Goal: Find specific page/section: Find specific page/section

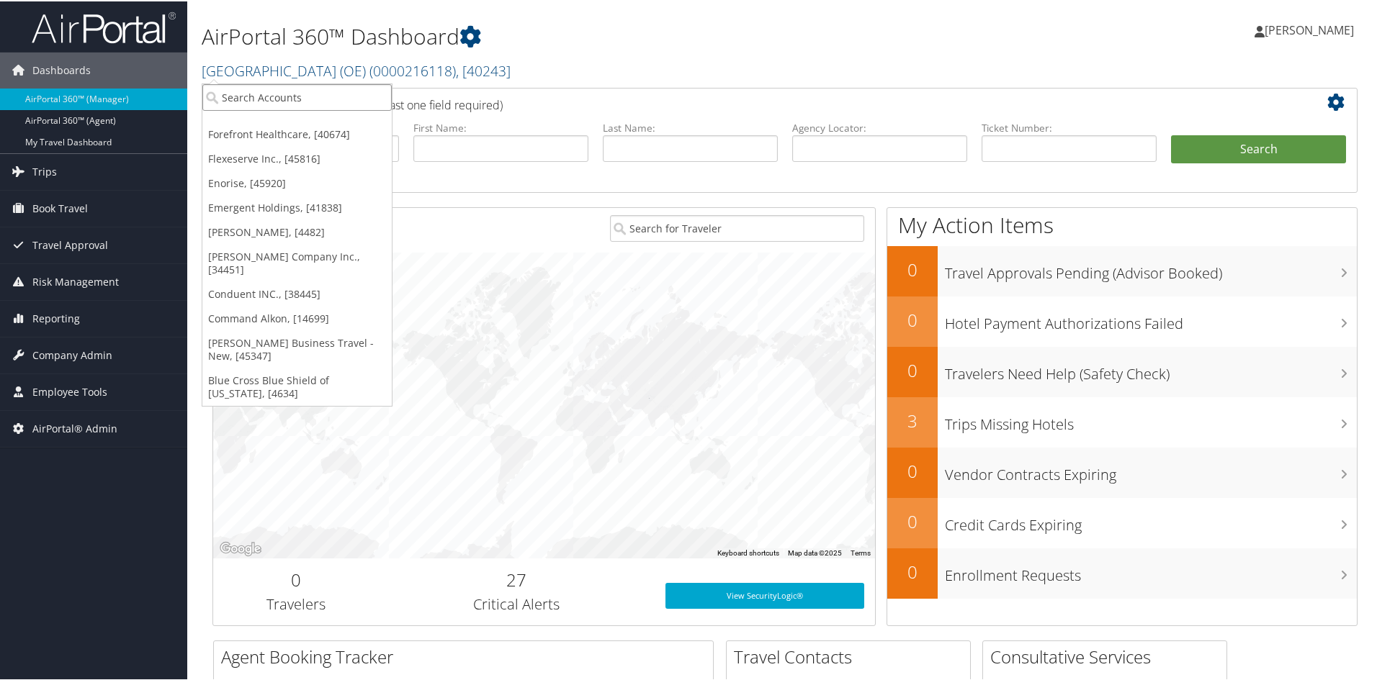
click at [307, 91] on input "search" at bounding box center [296, 96] width 189 height 27
type input "hennig"
click at [305, 110] on li "Henniges Automotive (1665), [6715] Account" at bounding box center [313, 128] width 222 height 39
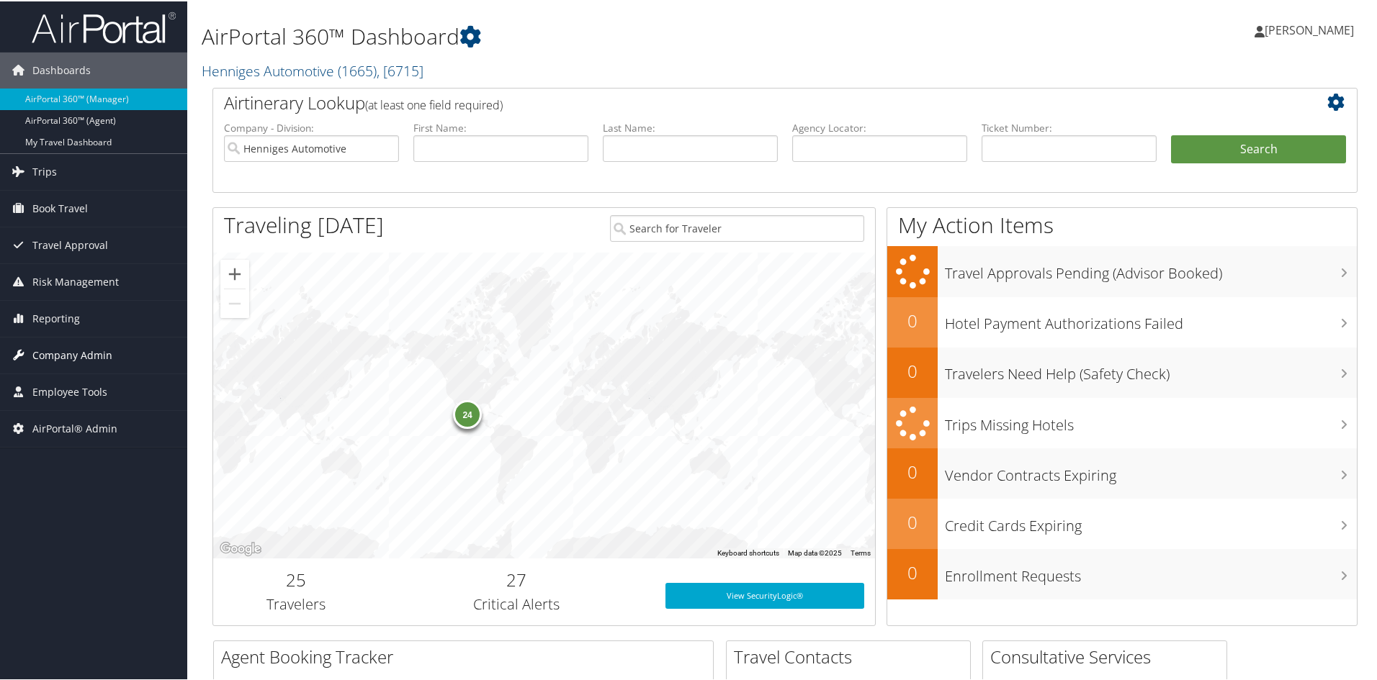
click at [94, 346] on span "Company Admin" at bounding box center [72, 354] width 80 height 36
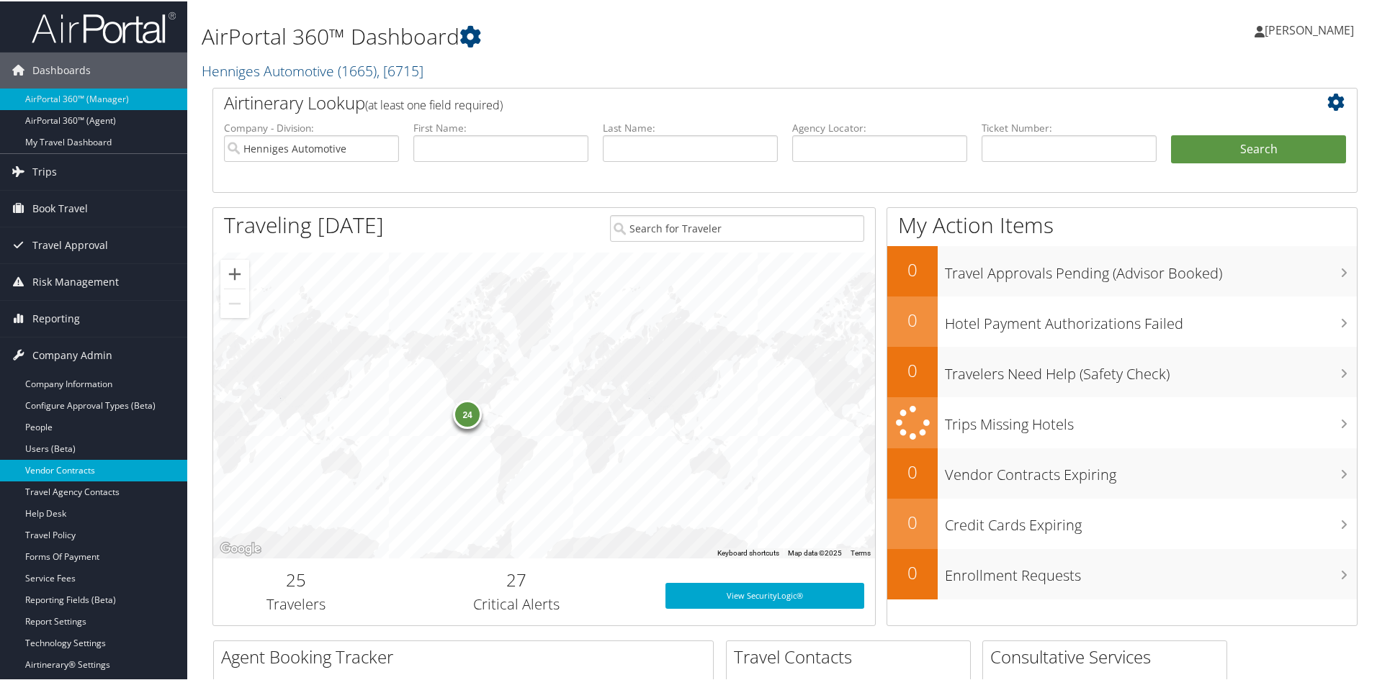
click at [82, 464] on link "Vendor Contracts" at bounding box center [93, 470] width 187 height 22
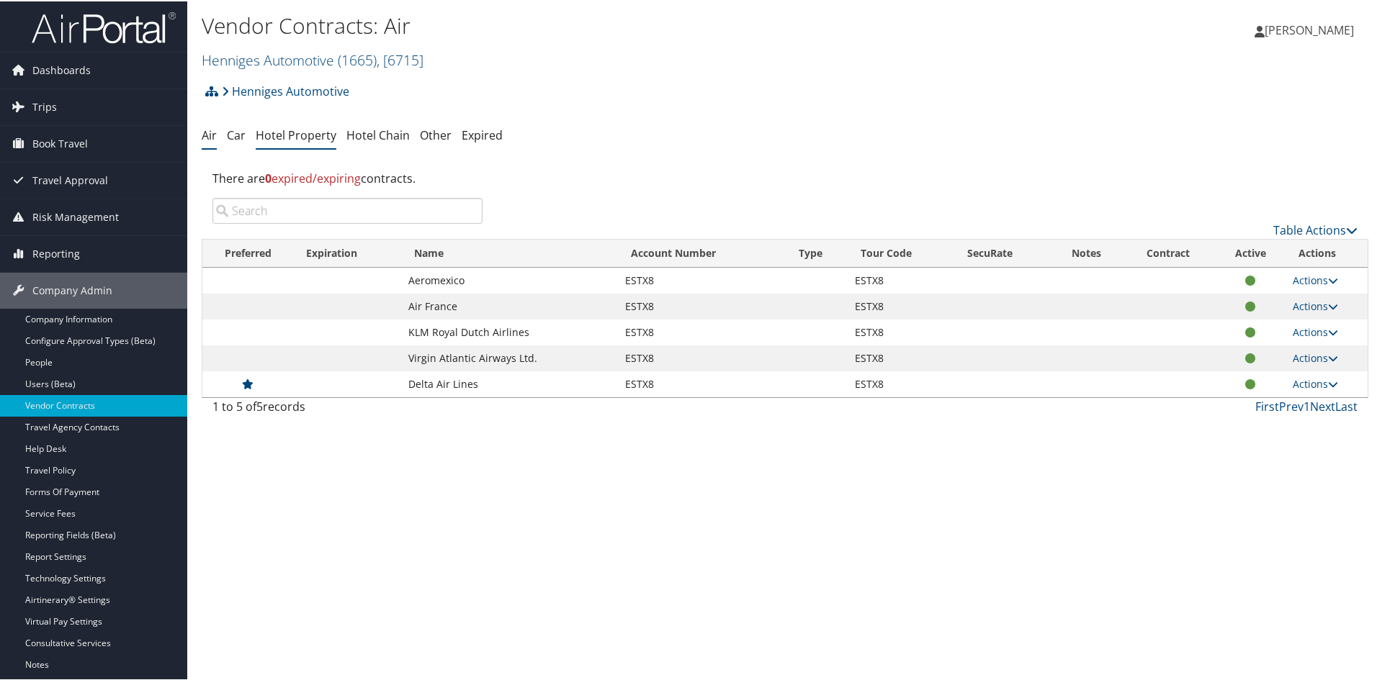
click at [284, 130] on link "Hotel Property" at bounding box center [296, 134] width 81 height 16
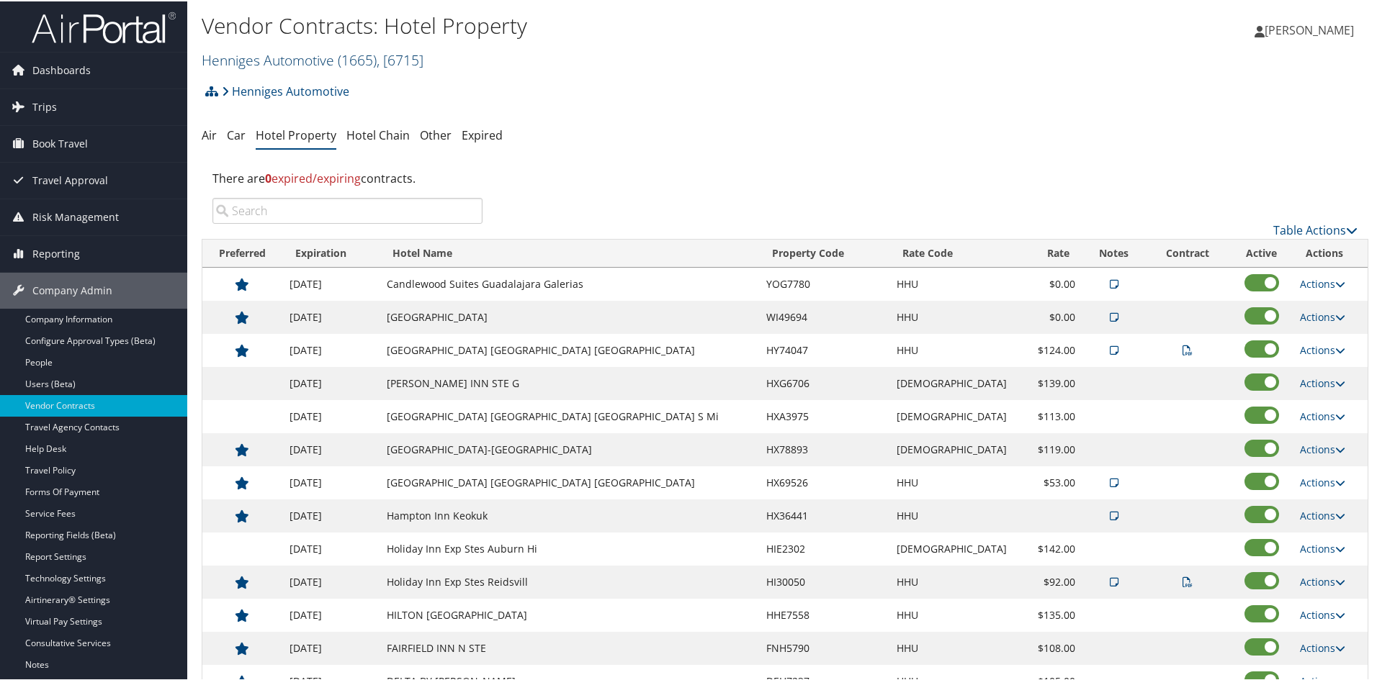
click at [296, 55] on link "Henniges Automotive ( 1665 ) , [ 6715 ]" at bounding box center [313, 58] width 222 height 19
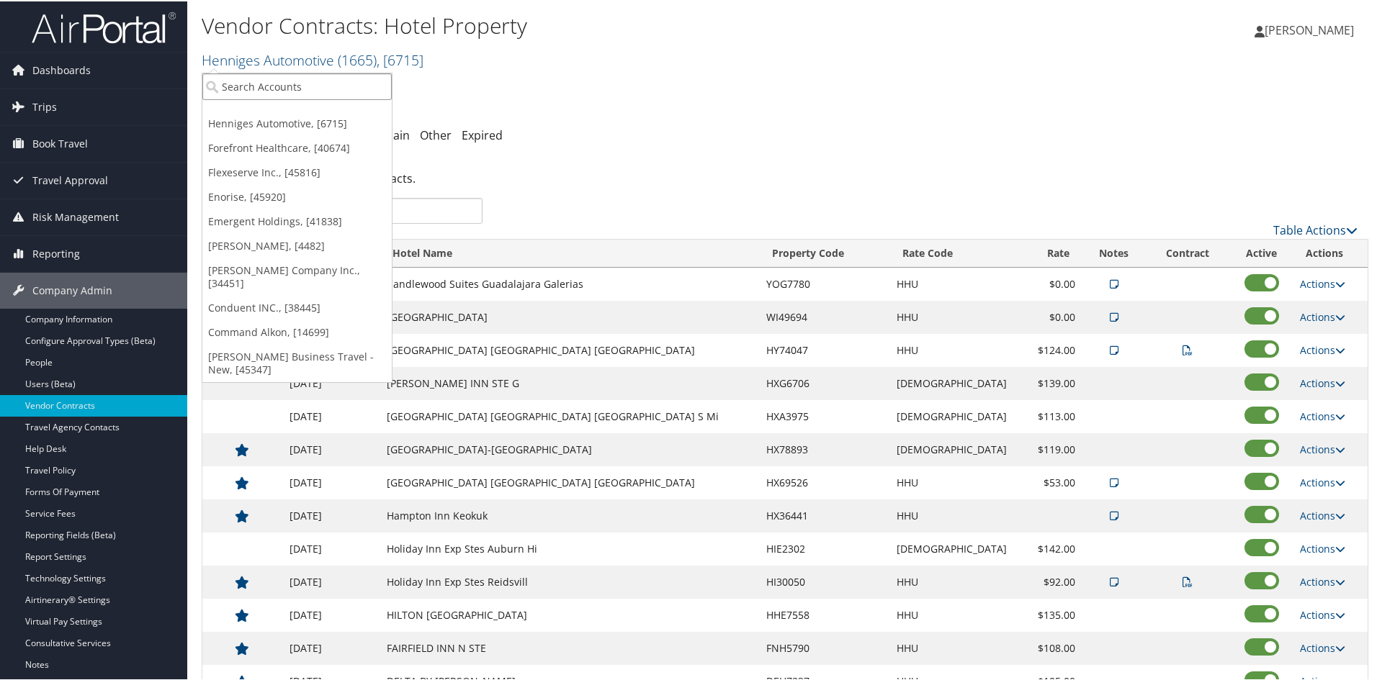
click at [291, 92] on input "search" at bounding box center [296, 85] width 189 height 27
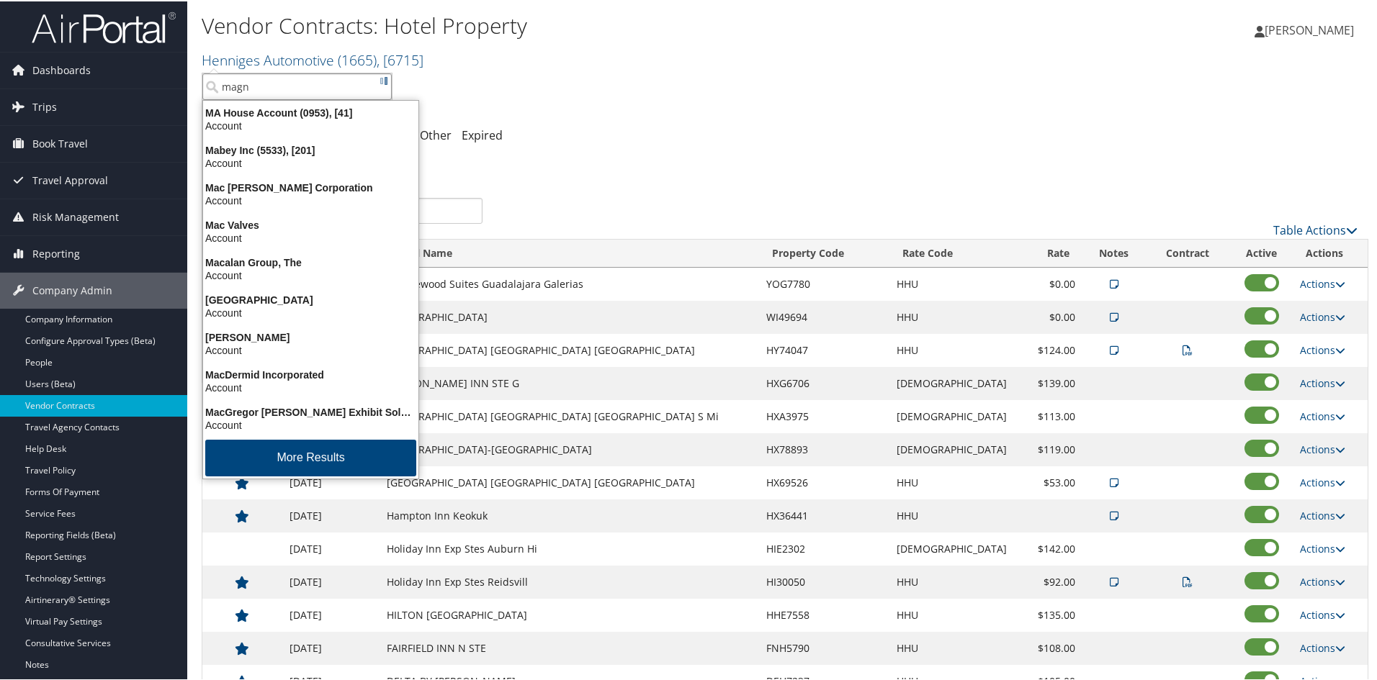
type input "magna"
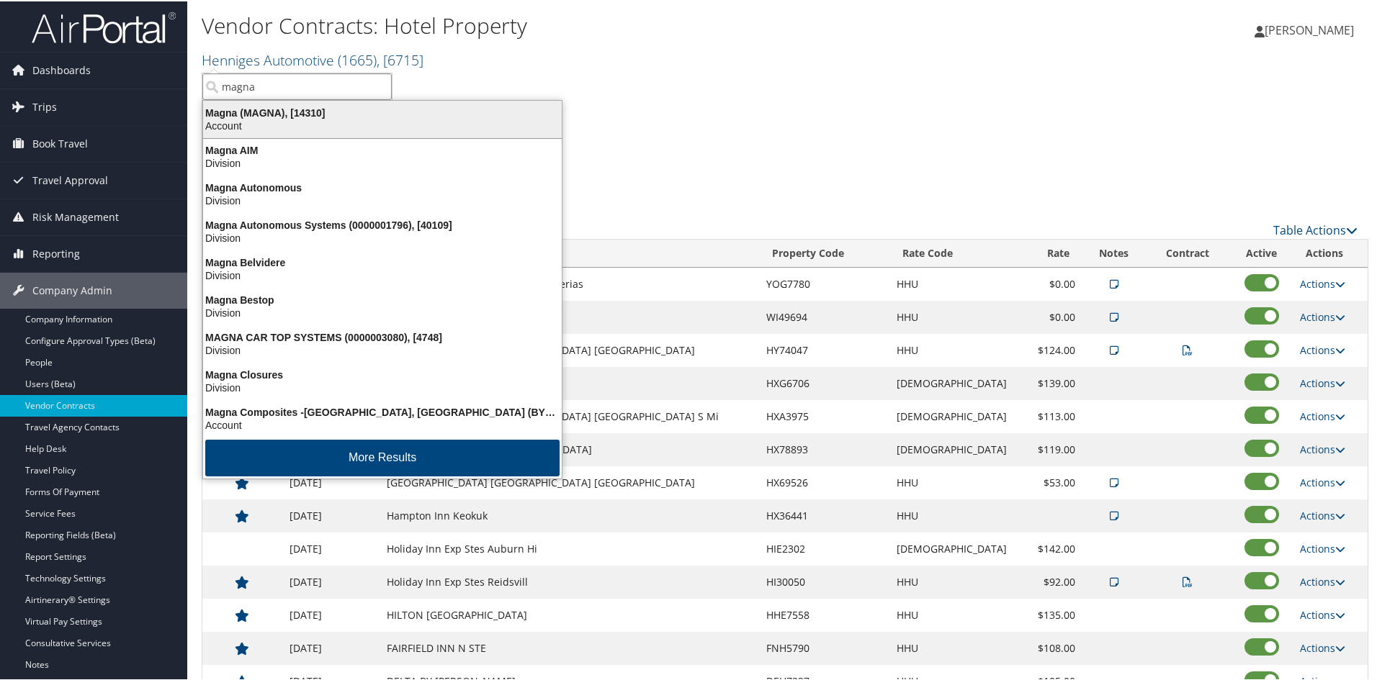
click at [278, 117] on div "Magna (MAGNA), [14310]" at bounding box center [382, 111] width 376 height 13
